Goal: Task Accomplishment & Management: Use online tool/utility

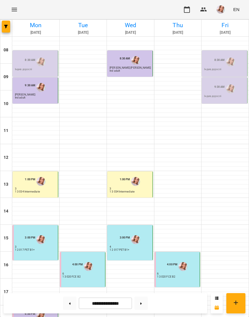
click at [226, 59] on img "Явтушенко Альона" at bounding box center [230, 62] width 9 height 9
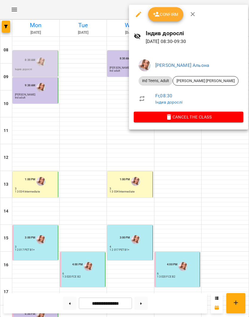
click at [166, 17] on span "Confirm" at bounding box center [166, 14] width 26 height 7
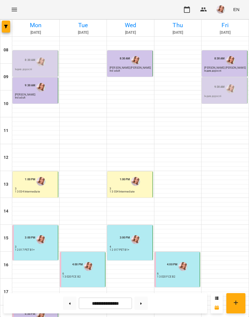
click at [226, 92] on img "Явтушенко Альона" at bounding box center [230, 89] width 9 height 9
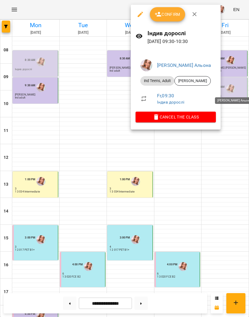
click at [166, 20] on button "Confirm" at bounding box center [167, 14] width 35 height 14
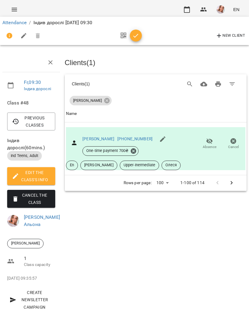
click at [12, 11] on icon "Menu" at bounding box center [14, 9] width 7 height 7
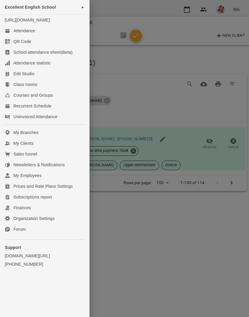
click at [23, 36] on link "Attendance" at bounding box center [44, 30] width 89 height 11
